Goal: Information Seeking & Learning: Learn about a topic

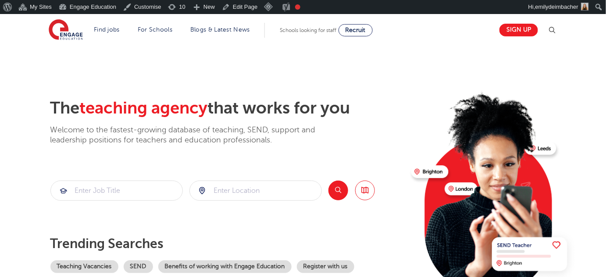
click at [118, 95] on section "The teaching agency that works for you Welcome to the fastest-growing database …" at bounding box center [303, 191] width 606 height 290
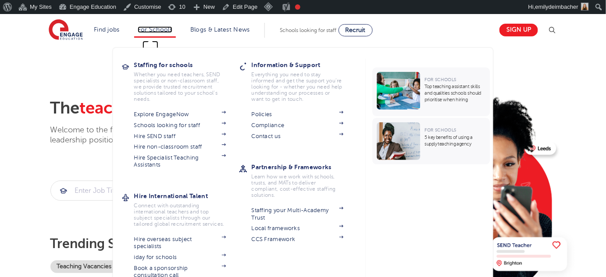
click at [150, 26] on link "For Schools" at bounding box center [155, 29] width 35 height 7
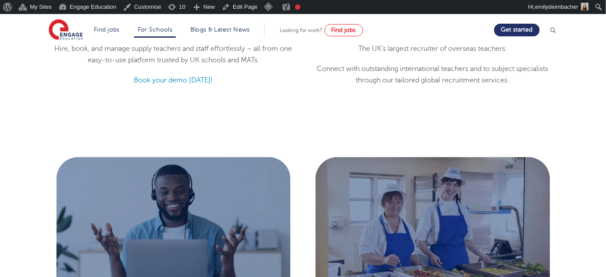
scroll to position [718, 0]
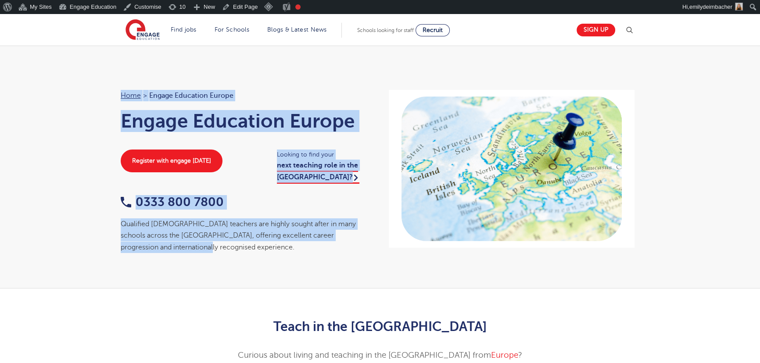
click at [370, 287] on div "Home > Engage Education [GEOGRAPHIC_DATA] Engage Education Europe Register with…" at bounding box center [380, 167] width 760 height 243
click at [374, 264] on div "Home > Engage Education [GEOGRAPHIC_DATA] Engage Education Europe Register with…" at bounding box center [380, 167] width 760 height 243
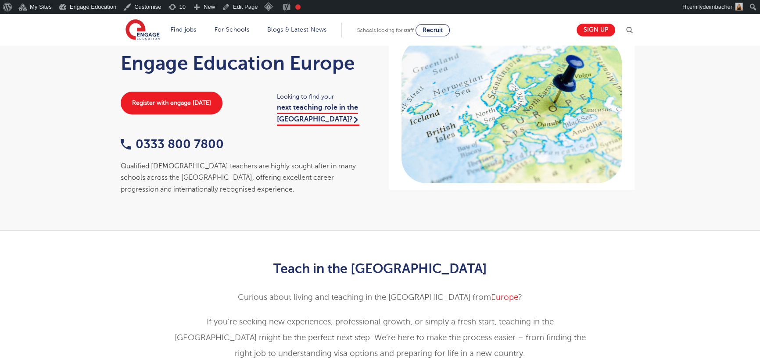
scroll to position [159, 0]
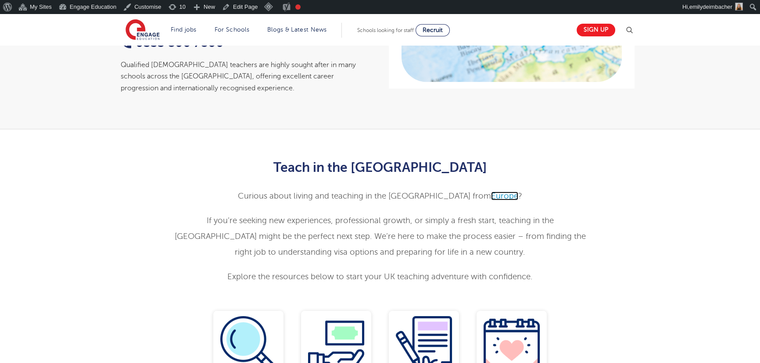
click at [491, 198] on link "Europe" at bounding box center [504, 196] width 27 height 9
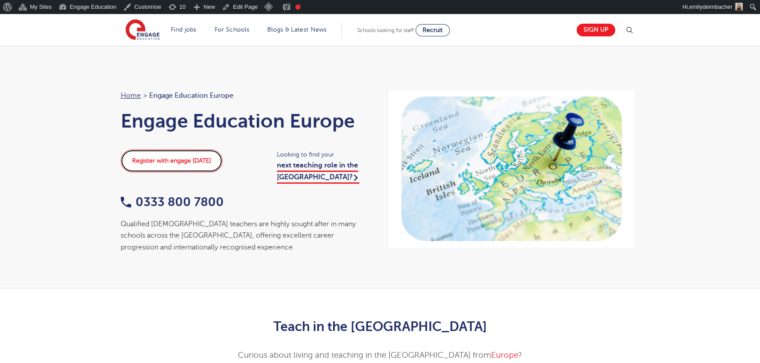
click at [158, 157] on link "Register with engage [DATE]" at bounding box center [172, 161] width 102 height 23
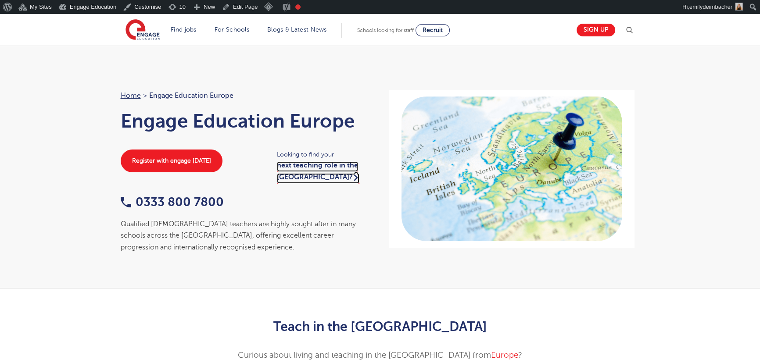
click at [312, 167] on link "next teaching role in the UK?" at bounding box center [318, 172] width 82 height 22
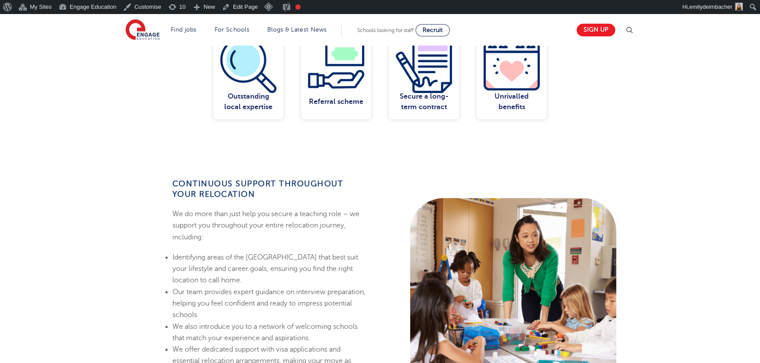
drag, startPoint x: 237, startPoint y: 98, endPoint x: 262, endPoint y: 95, distance: 24.4
click at [237, 98] on div "Outstanding local expertise" at bounding box center [248, 101] width 56 height 21
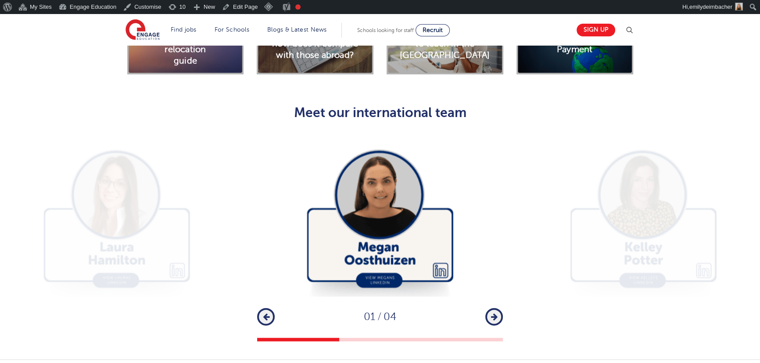
scroll to position [2513, 0]
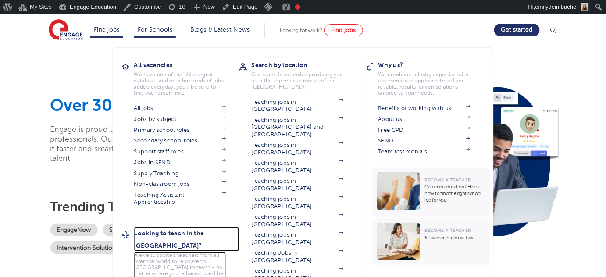
click at [171, 233] on h3 "Looking to teach in the [GEOGRAPHIC_DATA]?" at bounding box center [186, 239] width 105 height 25
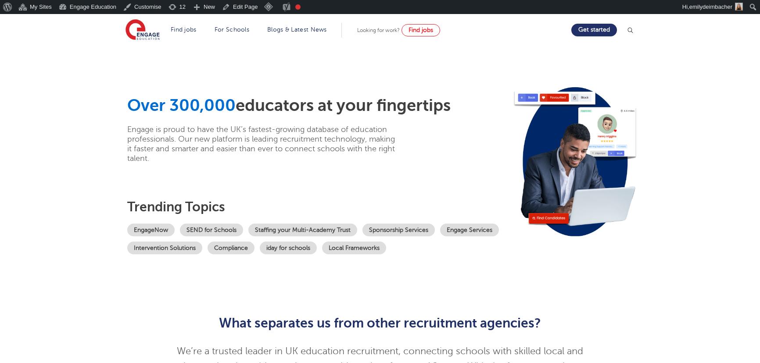
scroll to position [678, 0]
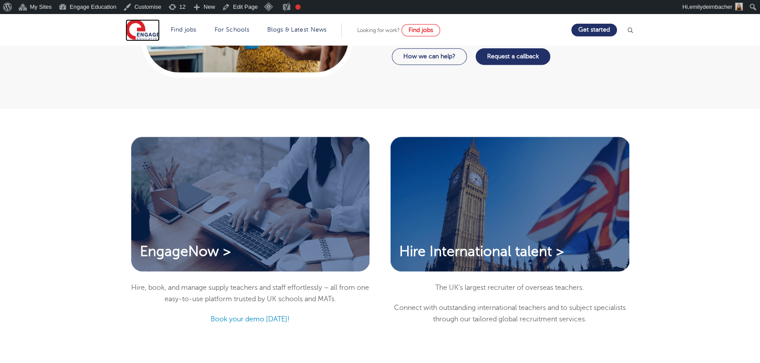
click at [143, 25] on img at bounding box center [143, 30] width 34 height 22
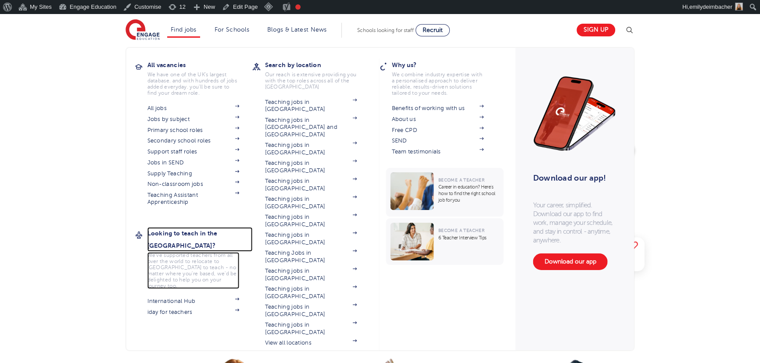
click at [186, 233] on h3 "Looking to teach in the [GEOGRAPHIC_DATA]?" at bounding box center [199, 239] width 105 height 25
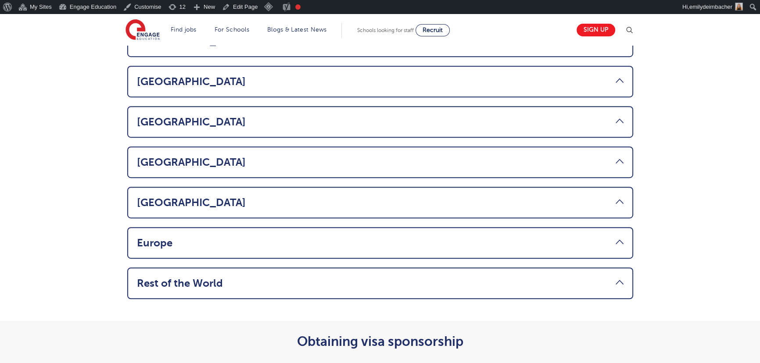
click at [321, 227] on li "Europe Thinking about making the move from Europe to teach in the UK? You’ll ne…" at bounding box center [380, 243] width 506 height 32
click at [250, 237] on link "Europe" at bounding box center [380, 243] width 487 height 12
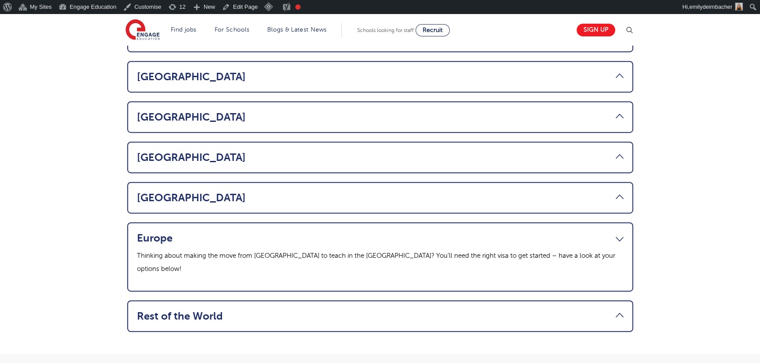
scroll to position [577, 0]
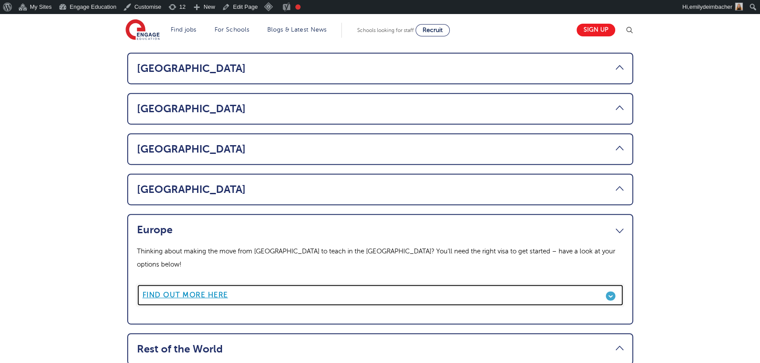
click at [186, 291] on b "Find out more here" at bounding box center [186, 295] width 86 height 8
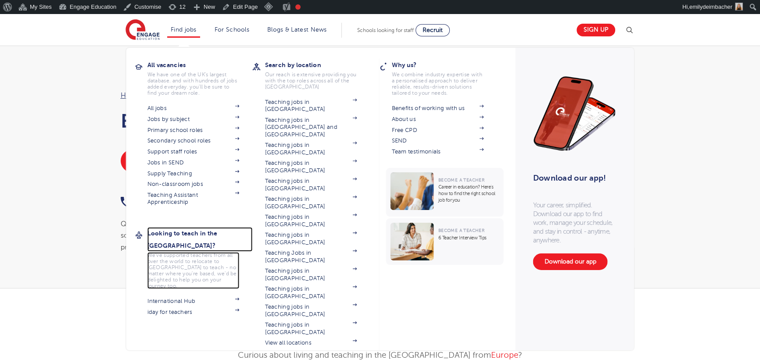
click at [180, 231] on h3 "Looking to teach in the [GEOGRAPHIC_DATA]?" at bounding box center [199, 239] width 105 height 25
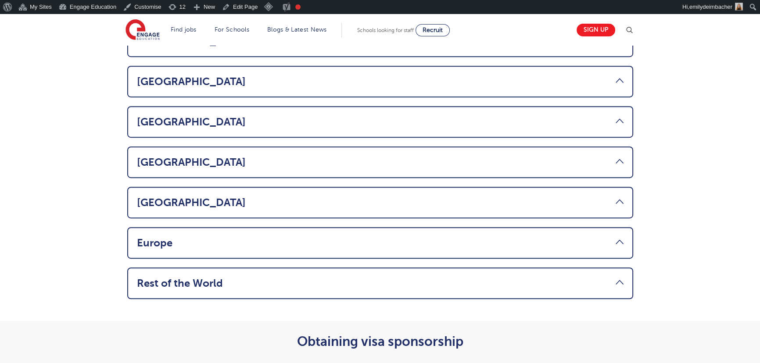
click at [226, 237] on link "Europe" at bounding box center [380, 243] width 487 height 12
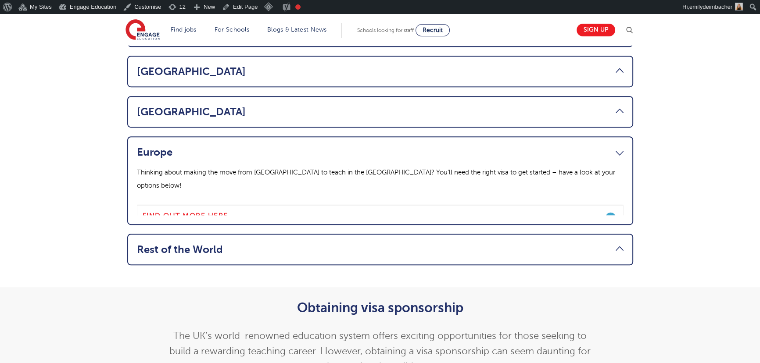
scroll to position [656, 0]
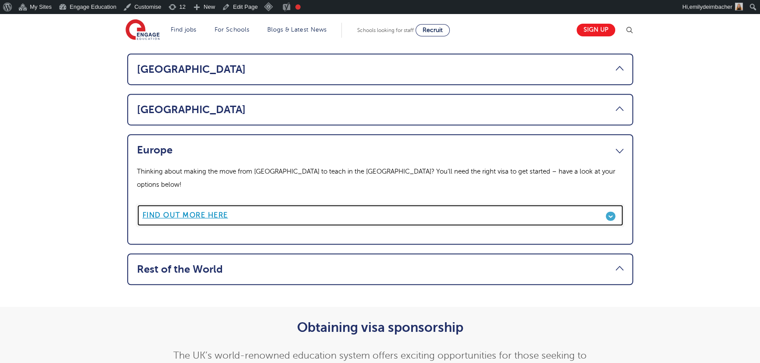
click at [196, 212] on b "Find out more here" at bounding box center [186, 216] width 86 height 8
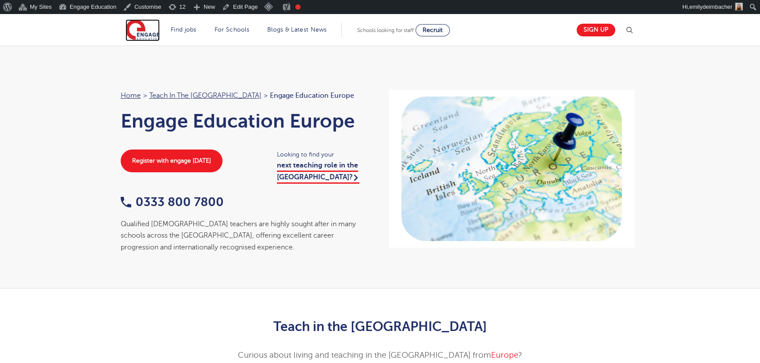
click at [136, 32] on img at bounding box center [143, 30] width 34 height 22
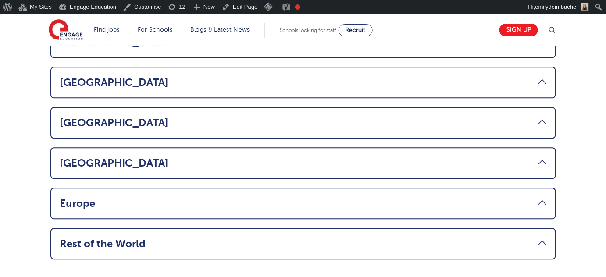
scroll to position [678, 0]
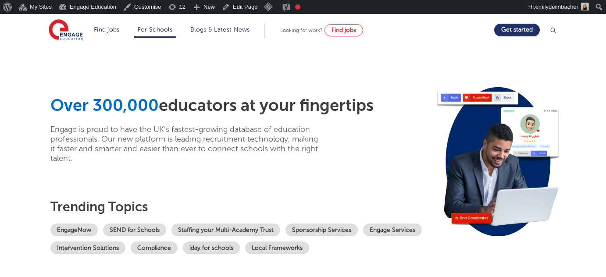
scroll to position [718, 0]
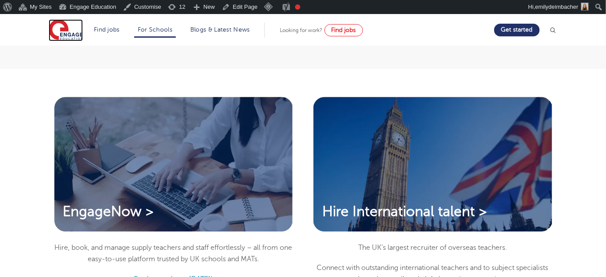
click at [69, 31] on img at bounding box center [66, 30] width 34 height 22
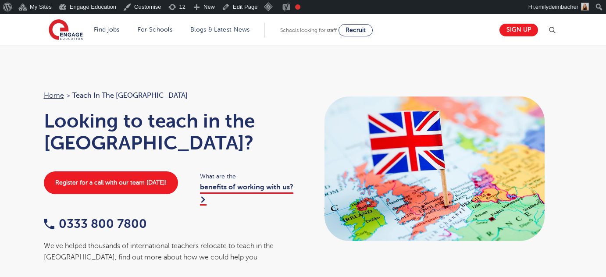
scroll to position [678, 0]
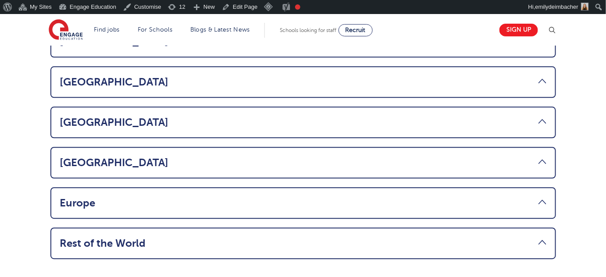
click at [308, 197] on link "Europe" at bounding box center [303, 203] width 487 height 12
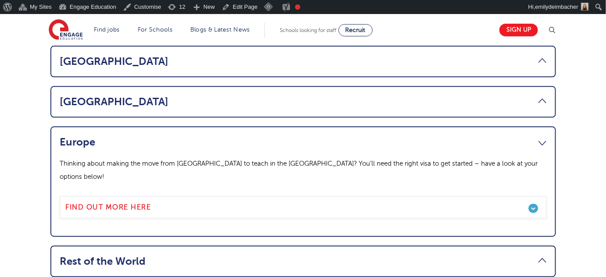
scroll to position [657, 0]
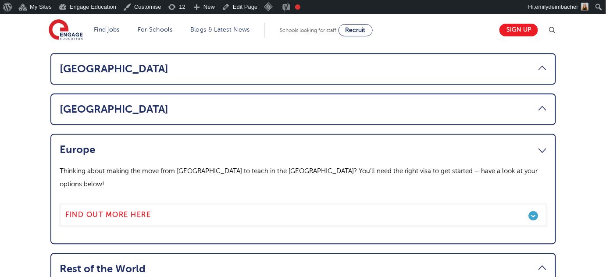
click at [542, 143] on link "Europe" at bounding box center [303, 149] width 487 height 12
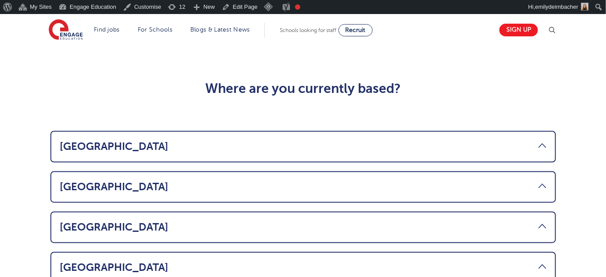
scroll to position [418, 0]
click at [143, 140] on link "Canada" at bounding box center [303, 146] width 487 height 12
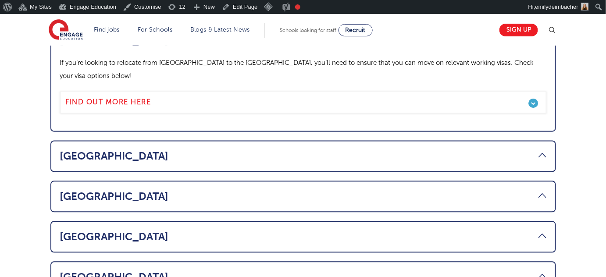
scroll to position [537, 0]
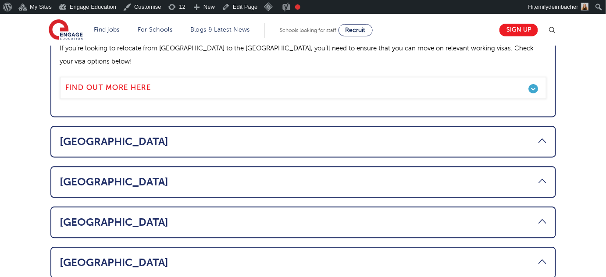
click at [156, 136] on link "Australia" at bounding box center [303, 142] width 487 height 12
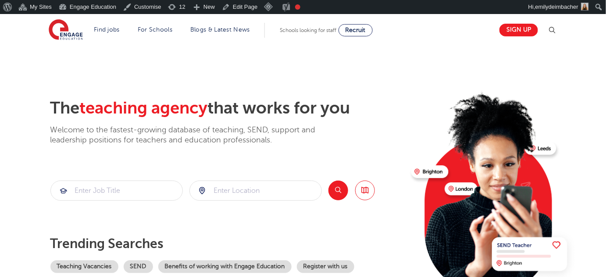
click at [283, 80] on section "The teaching agency that works for you Welcome to the fastest-growing database …" at bounding box center [303, 191] width 606 height 290
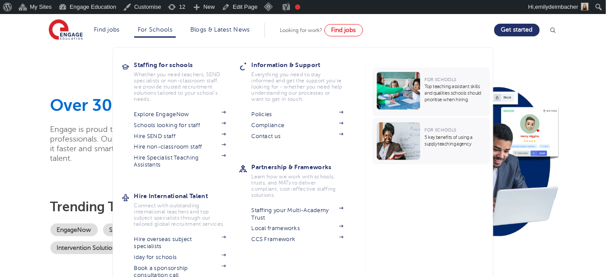
click at [154, 33] on li "For Schools Staffing for schools Whether you need teachers, SEND specialists or…" at bounding box center [155, 30] width 42 height 15
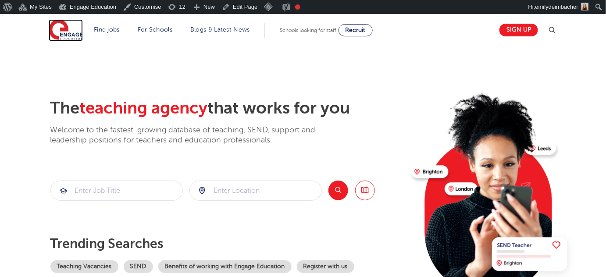
click at [53, 29] on img at bounding box center [66, 30] width 34 height 22
drag, startPoint x: 475, startPoint y: 86, endPoint x: 421, endPoint y: 90, distance: 53.7
click at [475, 86] on img at bounding box center [493, 189] width 169 height 213
click at [144, 71] on section "The teaching agency that works for you Welcome to the fastest-growing database …" at bounding box center [303, 191] width 606 height 290
drag, startPoint x: 261, startPoint y: 82, endPoint x: 255, endPoint y: 73, distance: 10.2
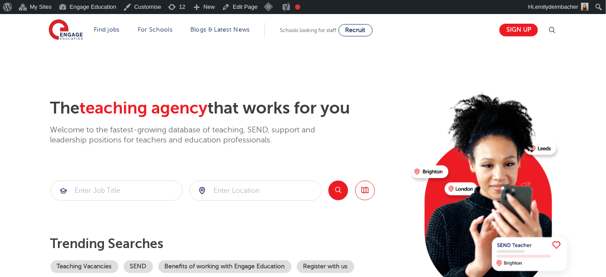
click at [261, 82] on section "The teaching agency that works for you Welcome to the fastest-growing database …" at bounding box center [303, 191] width 606 height 290
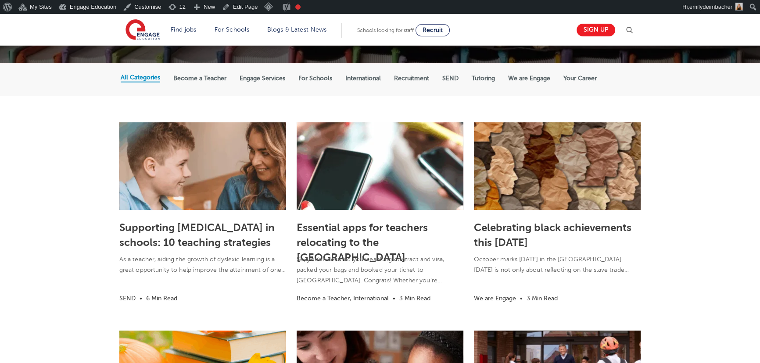
scroll to position [159, 0]
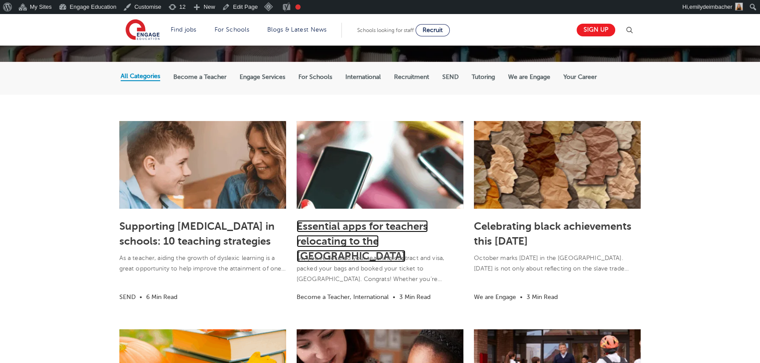
click at [388, 230] on link "Essential apps for teachers relocating to the [GEOGRAPHIC_DATA]" at bounding box center [362, 241] width 131 height 42
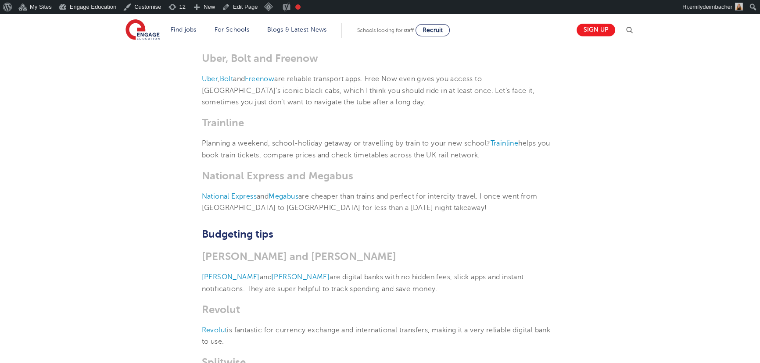
scroll to position [518, 0]
